Goal: Find specific page/section: Find specific page/section

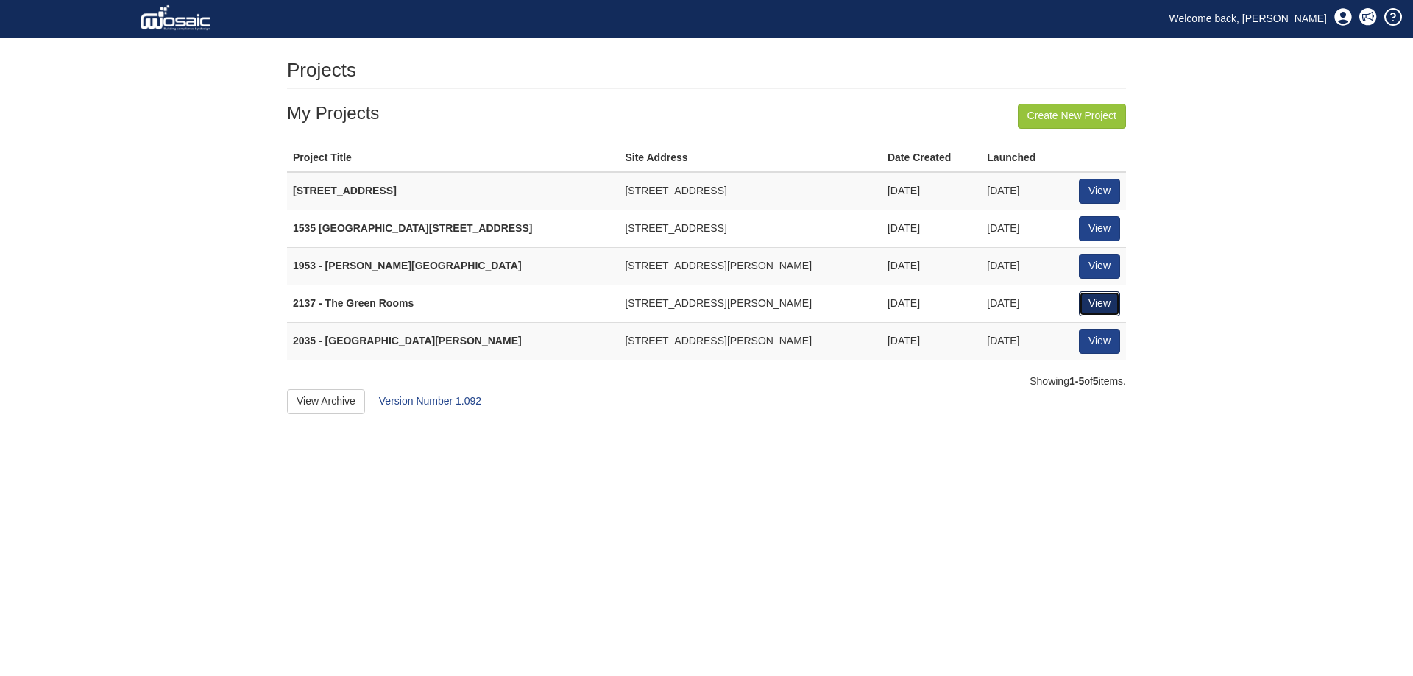
click at [1086, 303] on link "View" at bounding box center [1099, 303] width 41 height 25
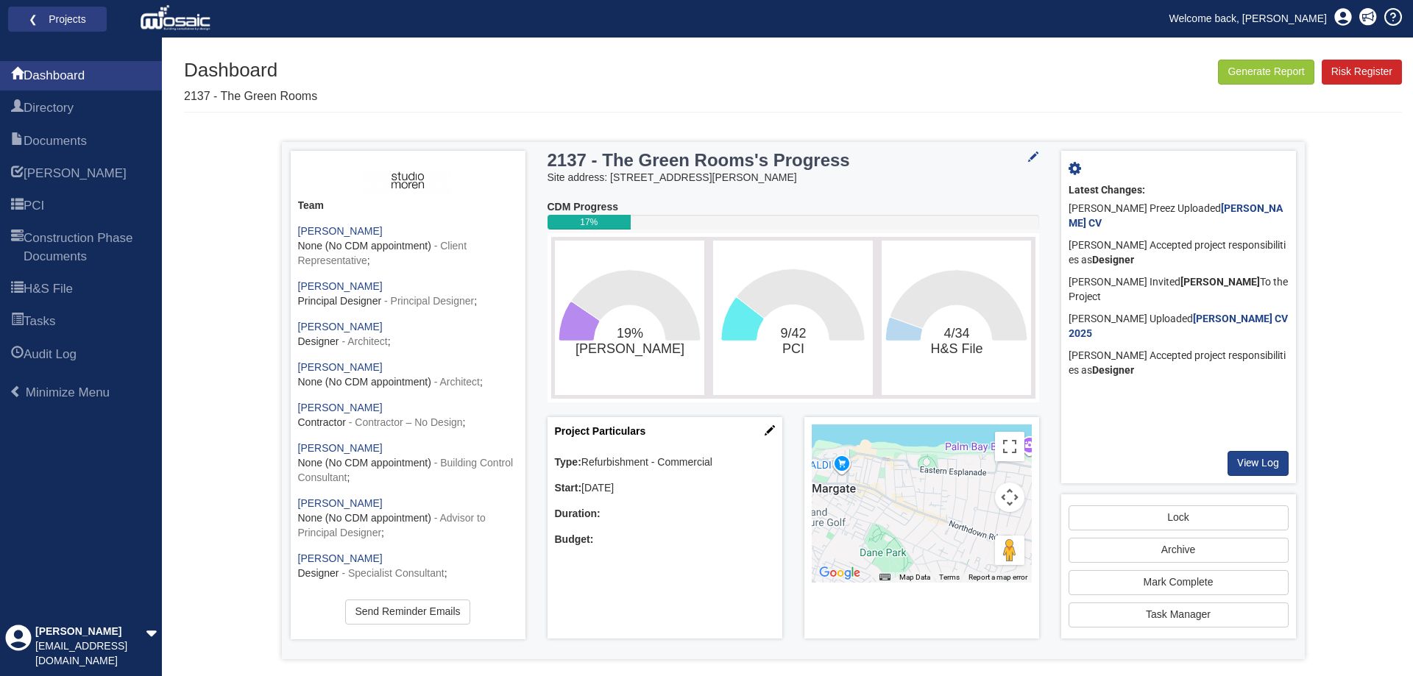
click at [1243, 199] on div "Jesse Du Preez Uploaded Jesse du Preez CV" at bounding box center [1179, 216] width 220 height 37
click at [1242, 203] on b "[PERSON_NAME] CV" at bounding box center [1176, 215] width 214 height 26
click at [60, 200] on link "PCI" at bounding box center [81, 205] width 162 height 29
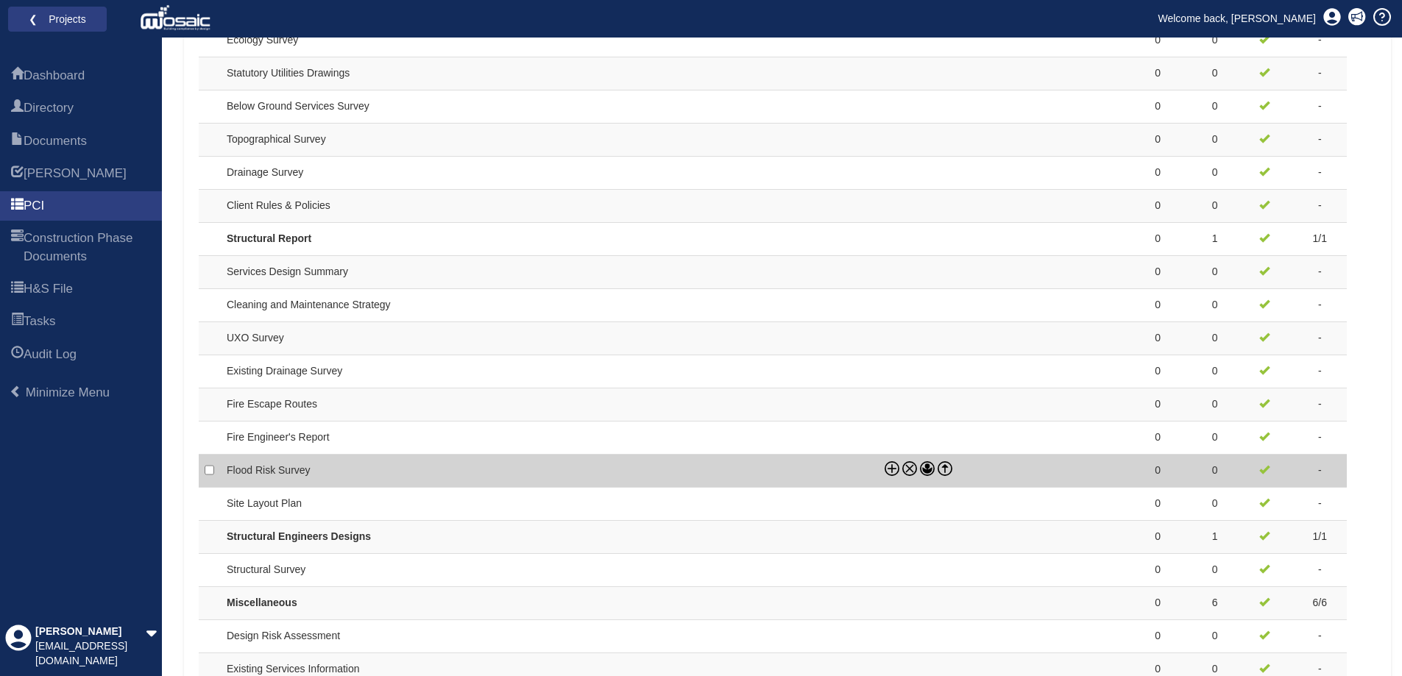
scroll to position [1214, 0]
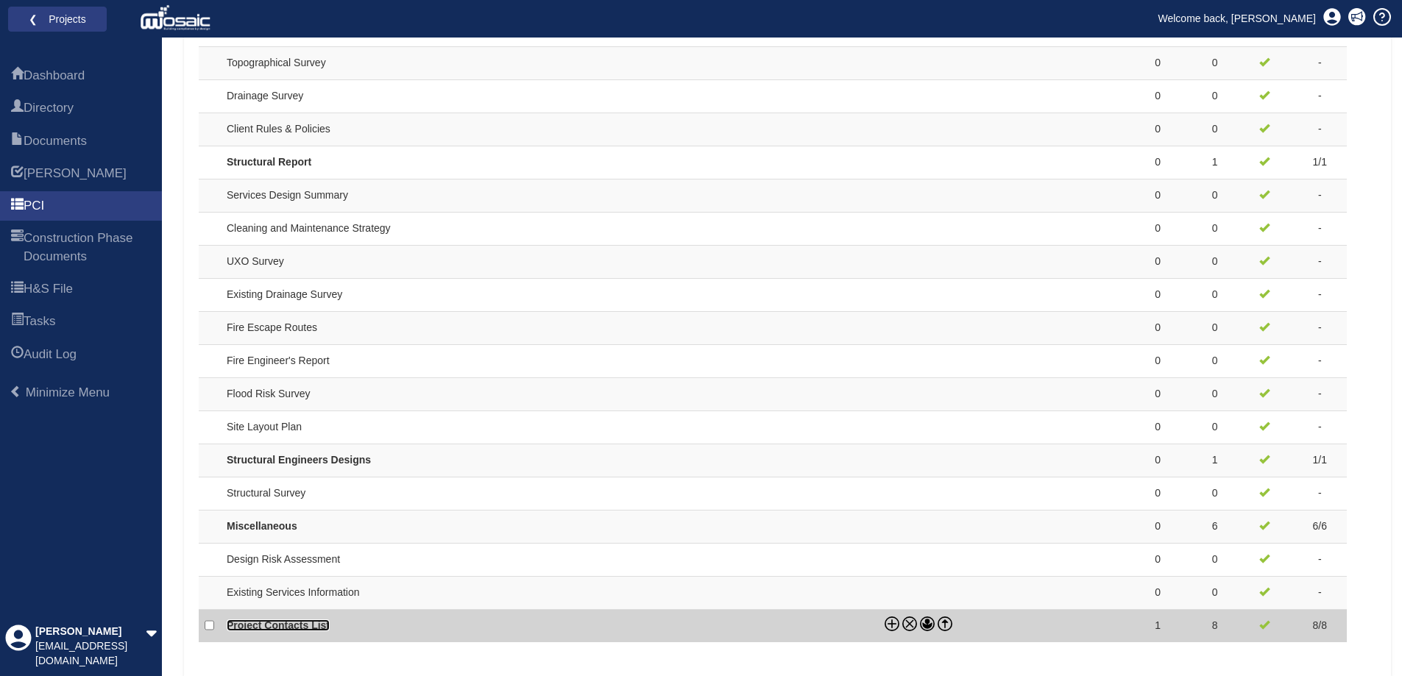
click at [267, 622] on link "Project Contacts List" at bounding box center [278, 626] width 103 height 12
checkbox input "true"
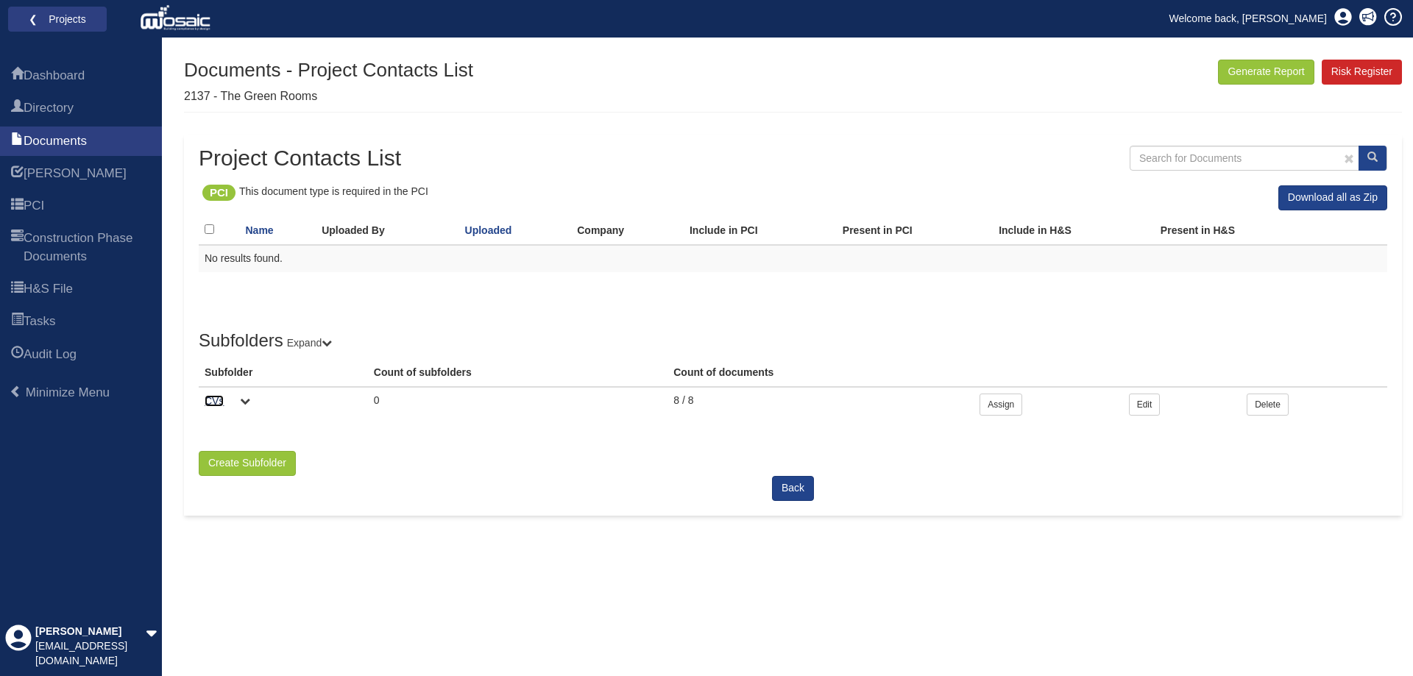
click at [213, 397] on link "CVs" at bounding box center [214, 401] width 19 height 12
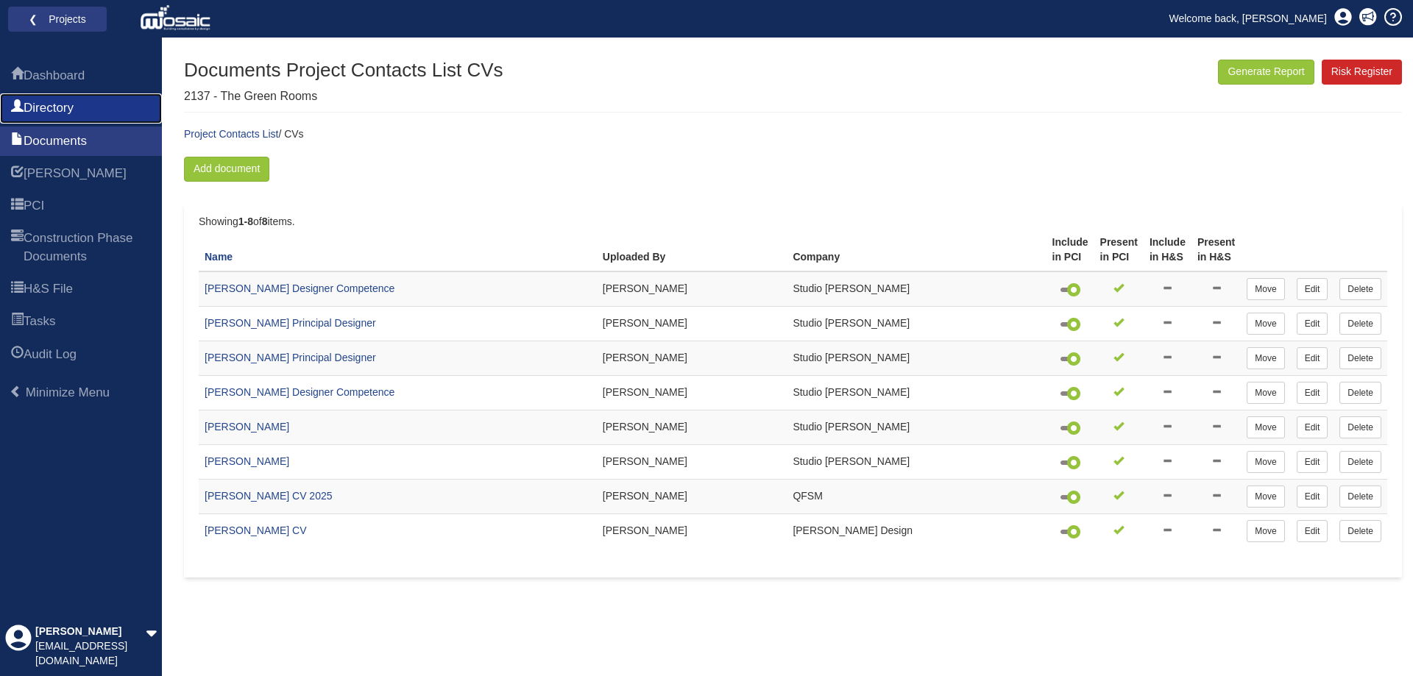
click at [52, 98] on link "Directory" at bounding box center [81, 107] width 162 height 29
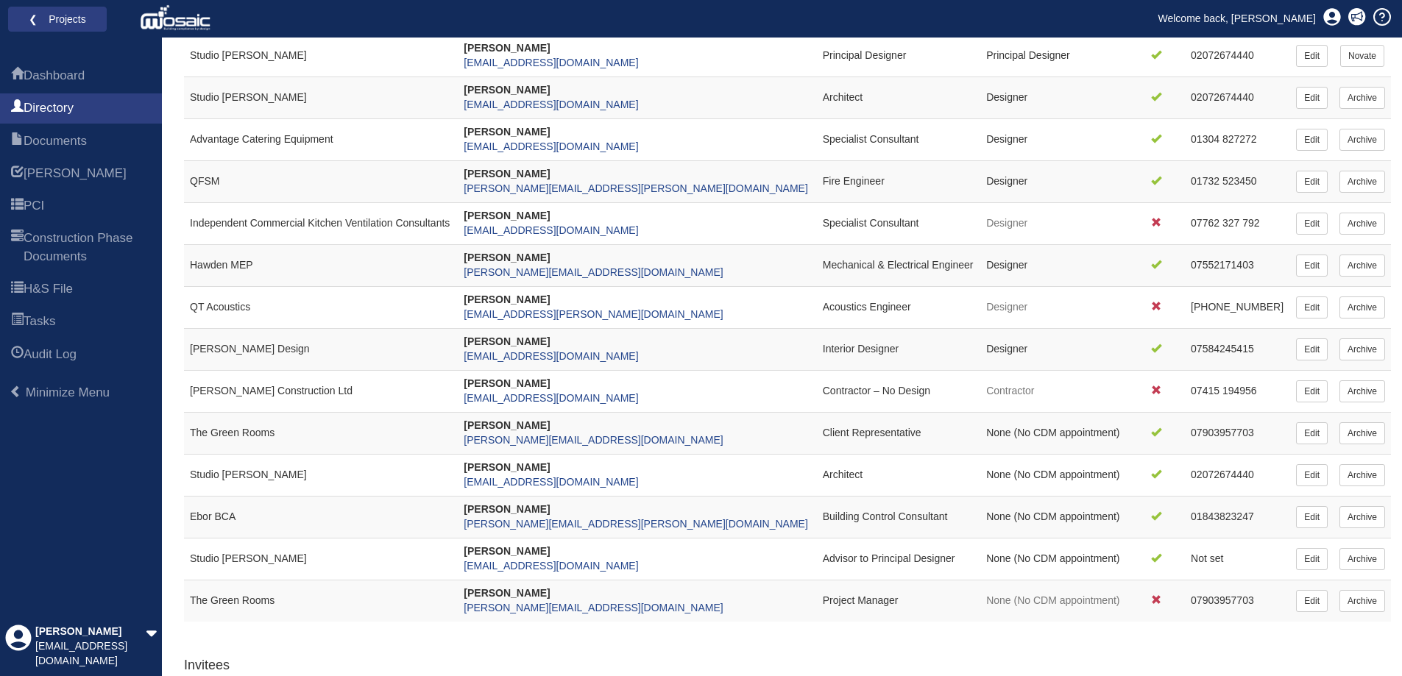
scroll to position [221, 0]
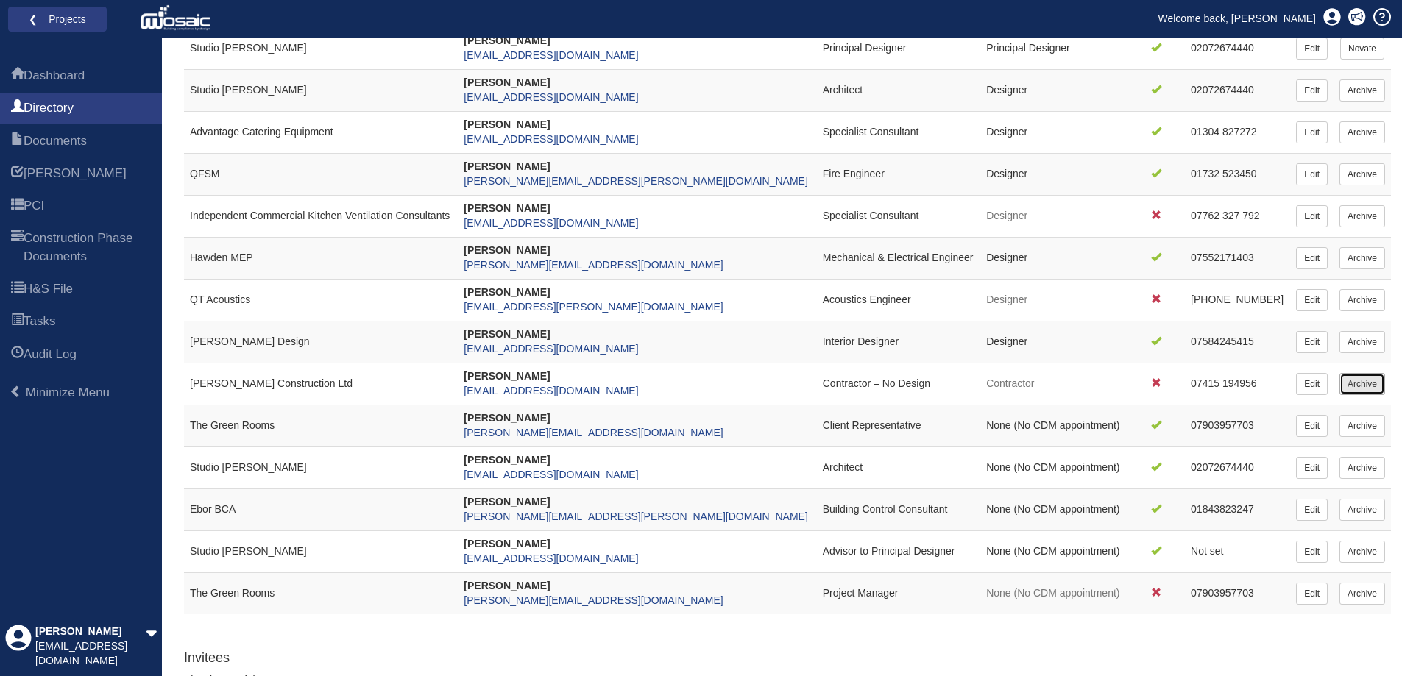
click at [1371, 391] on link "Archive" at bounding box center [1362, 384] width 46 height 22
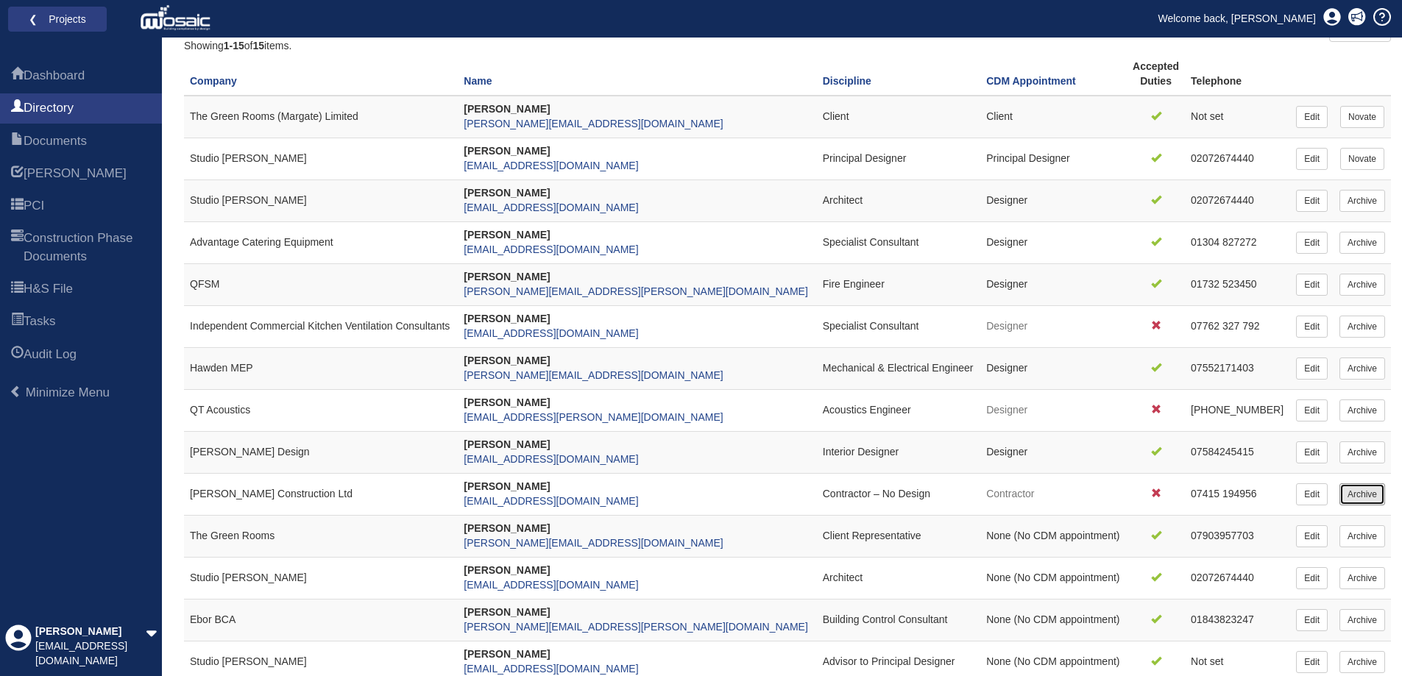
scroll to position [147, 0]
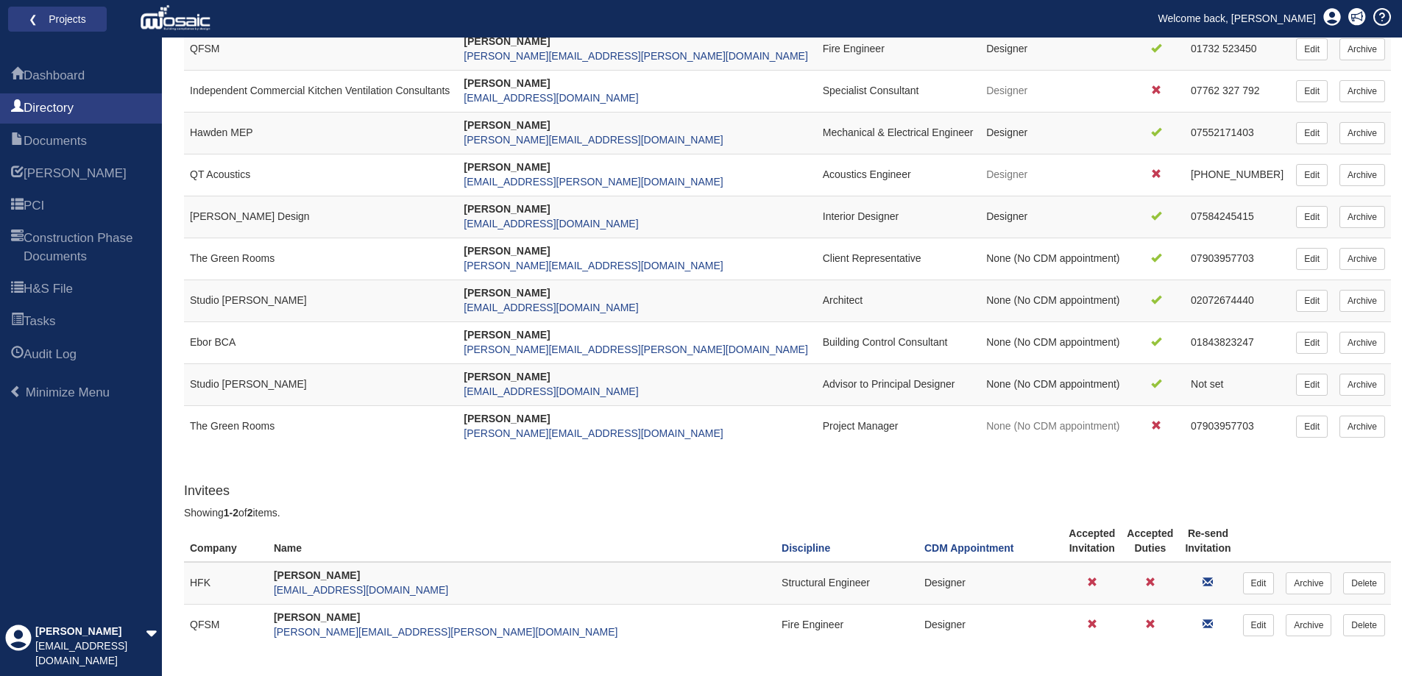
scroll to position [488, 0]
